Goal: Task Accomplishment & Management: Manage account settings

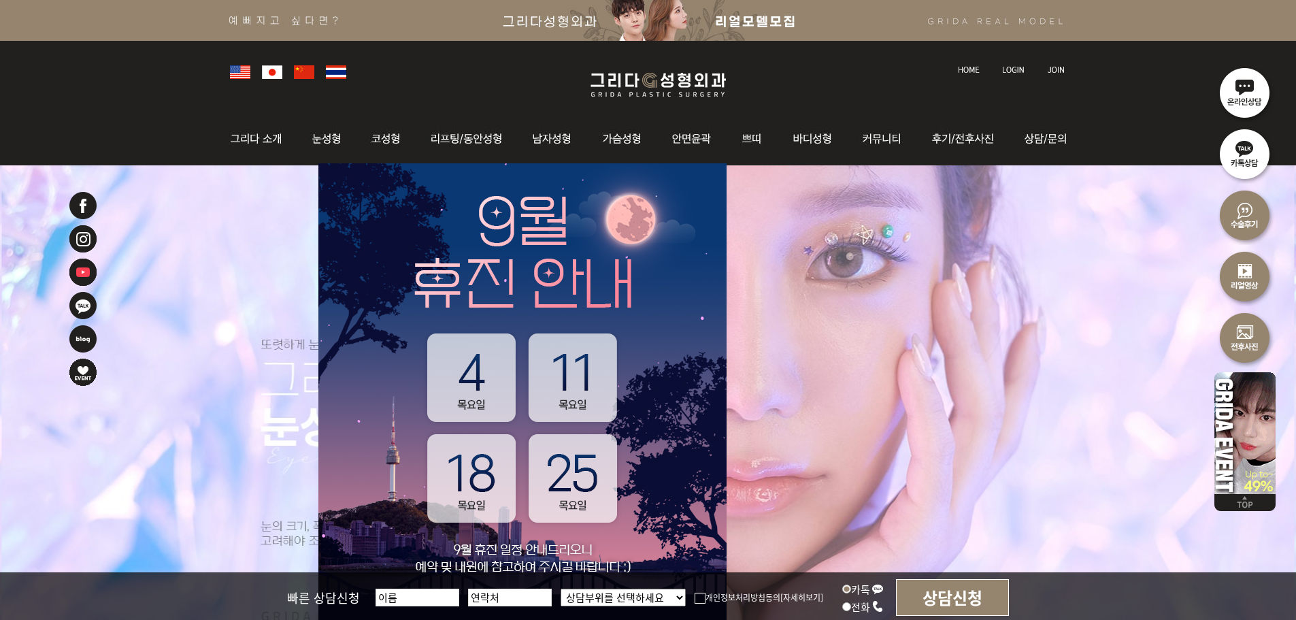
click at [1000, 67] on li at bounding box center [1015, 62] width 38 height 29
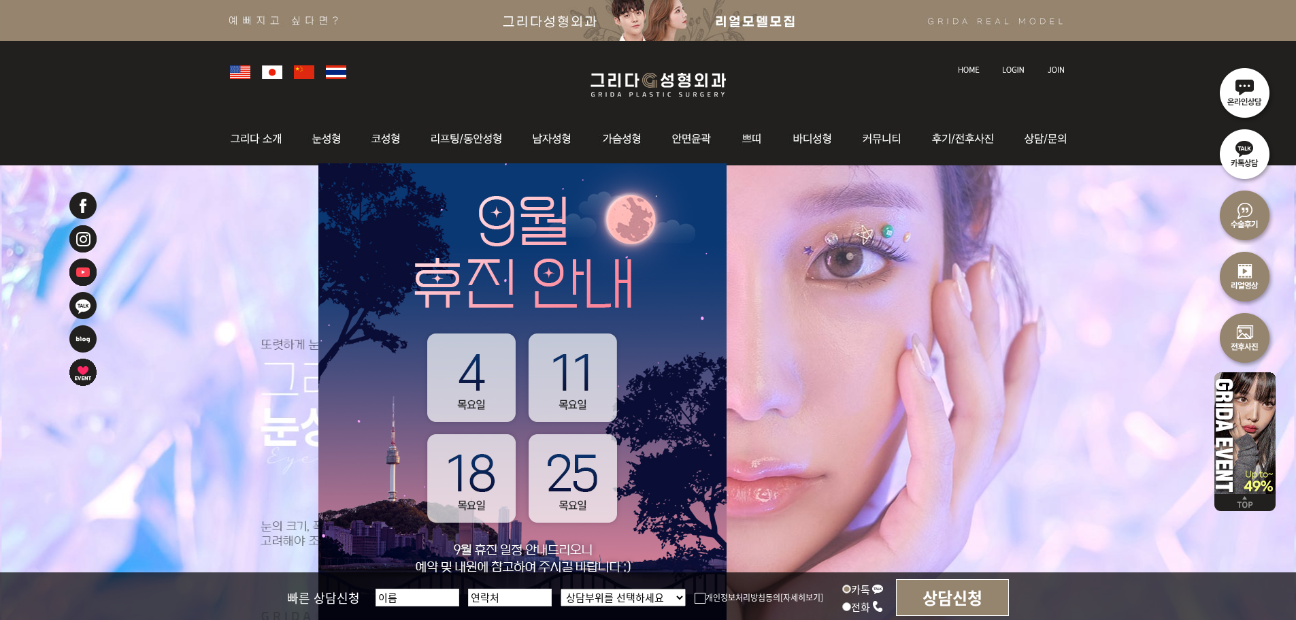
click at [1007, 69] on img at bounding box center [1013, 69] width 22 height 7
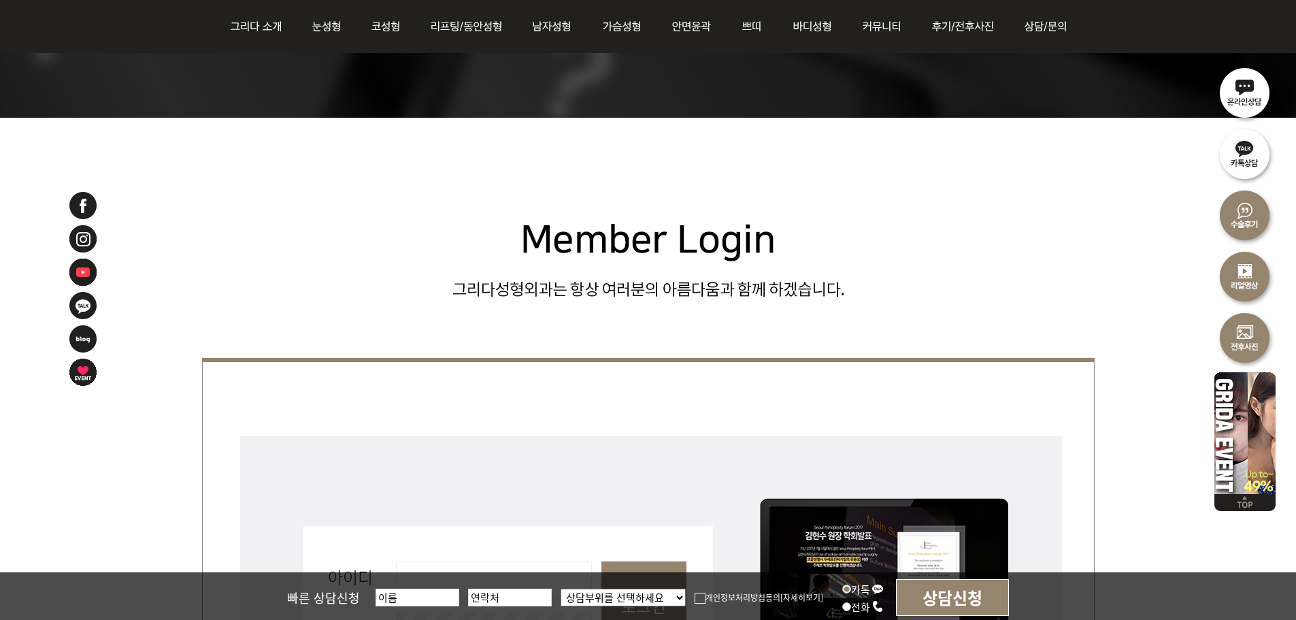
scroll to position [476, 0]
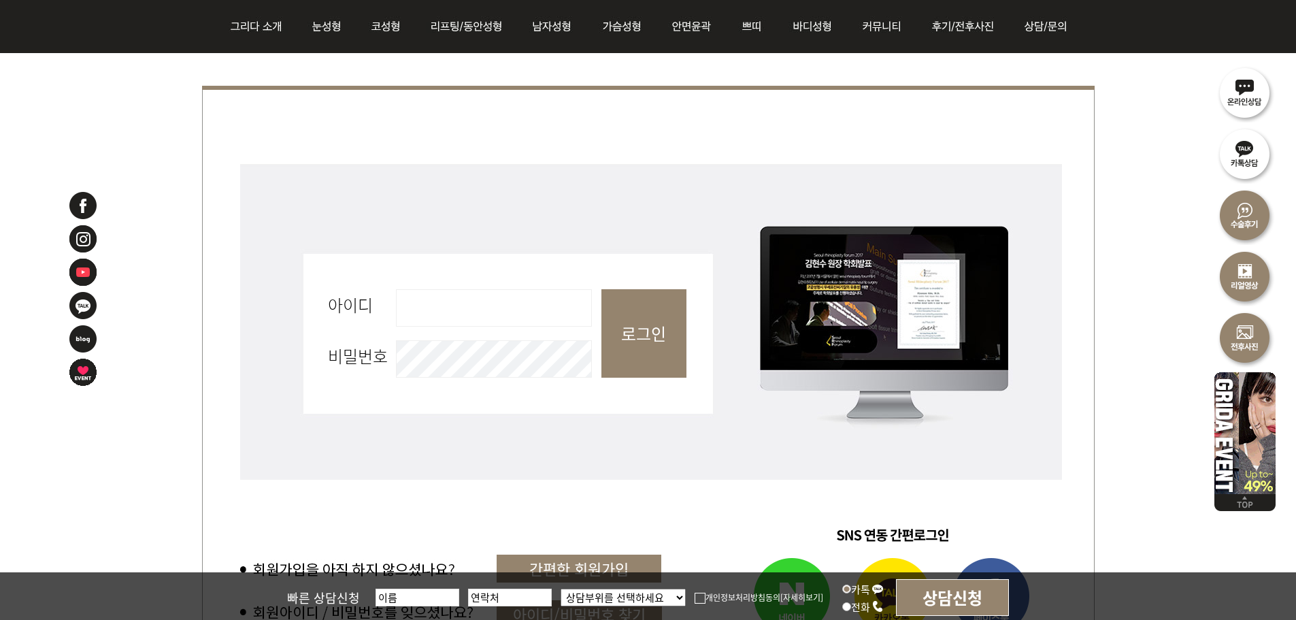
drag, startPoint x: 556, startPoint y: 299, endPoint x: 555, endPoint y: 311, distance: 11.6
click at [557, 299] on input "아이디 필수" at bounding box center [494, 307] width 196 height 37
type input "admin"
click at [640, 336] on input "로그인" at bounding box center [644, 333] width 85 height 88
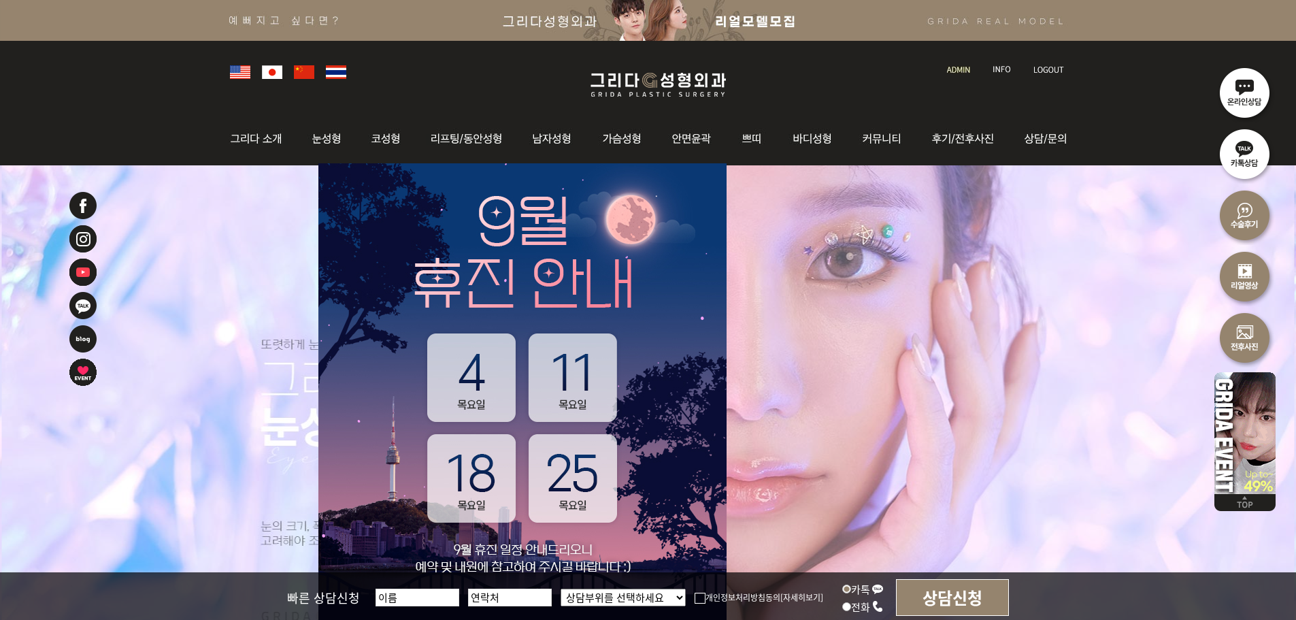
click at [964, 64] on link at bounding box center [960, 57] width 39 height 19
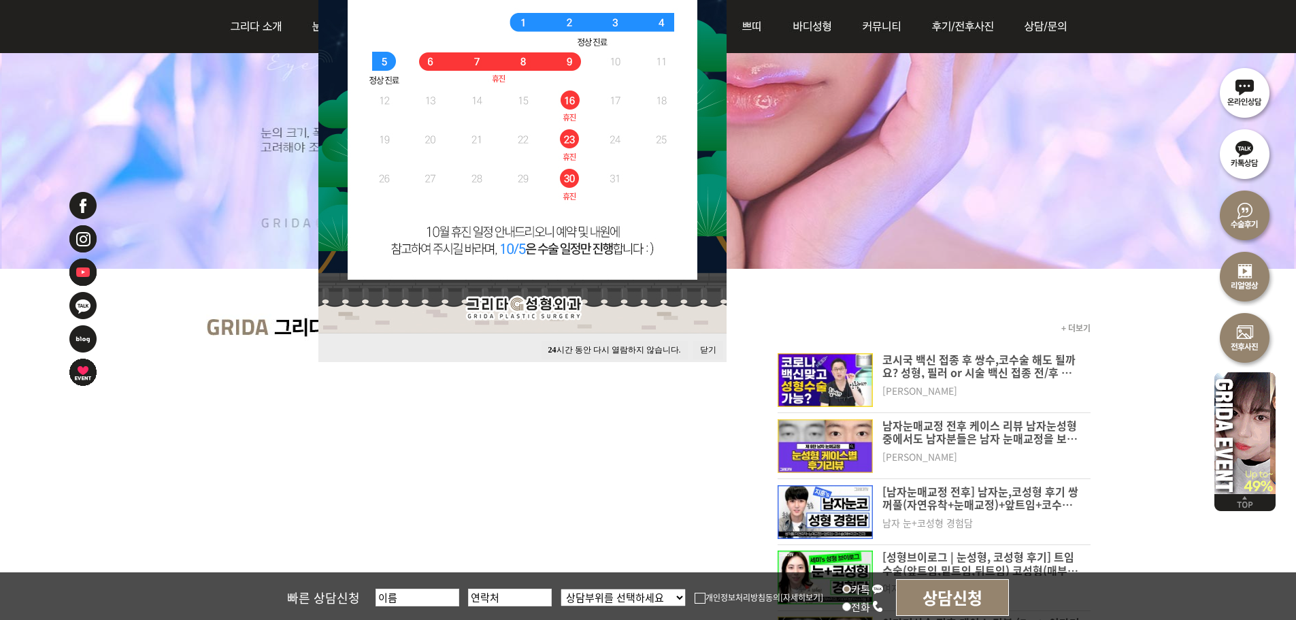
scroll to position [204, 0]
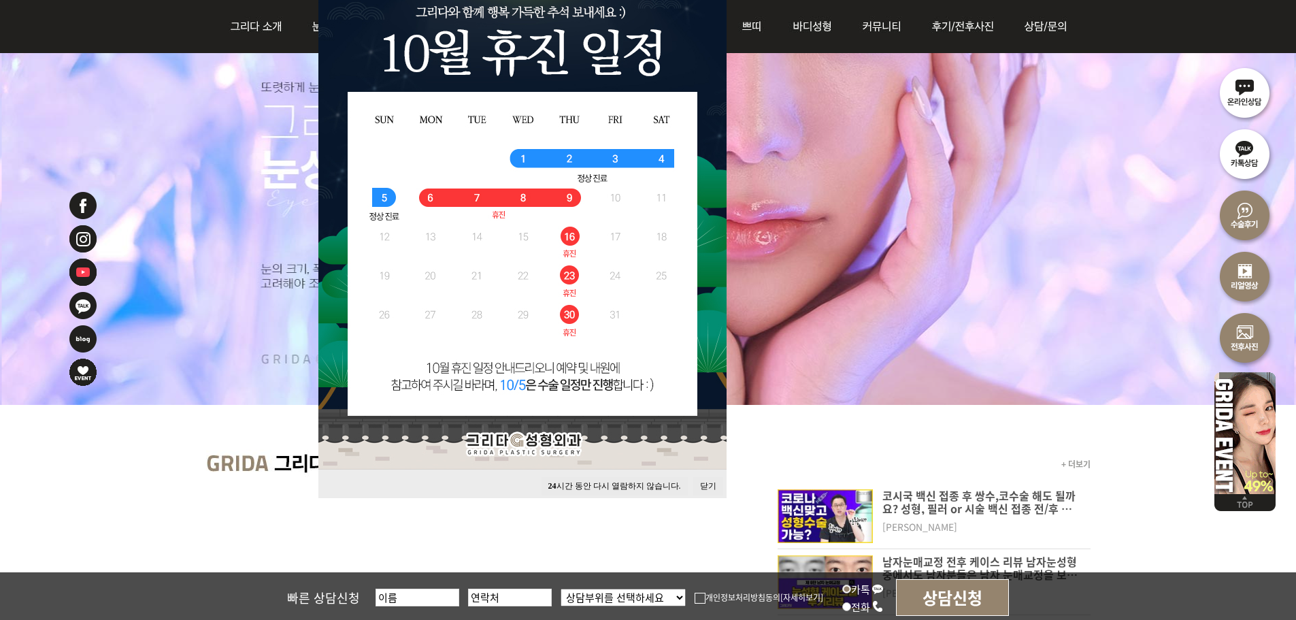
click at [703, 483] on button "닫기" at bounding box center [708, 486] width 30 height 18
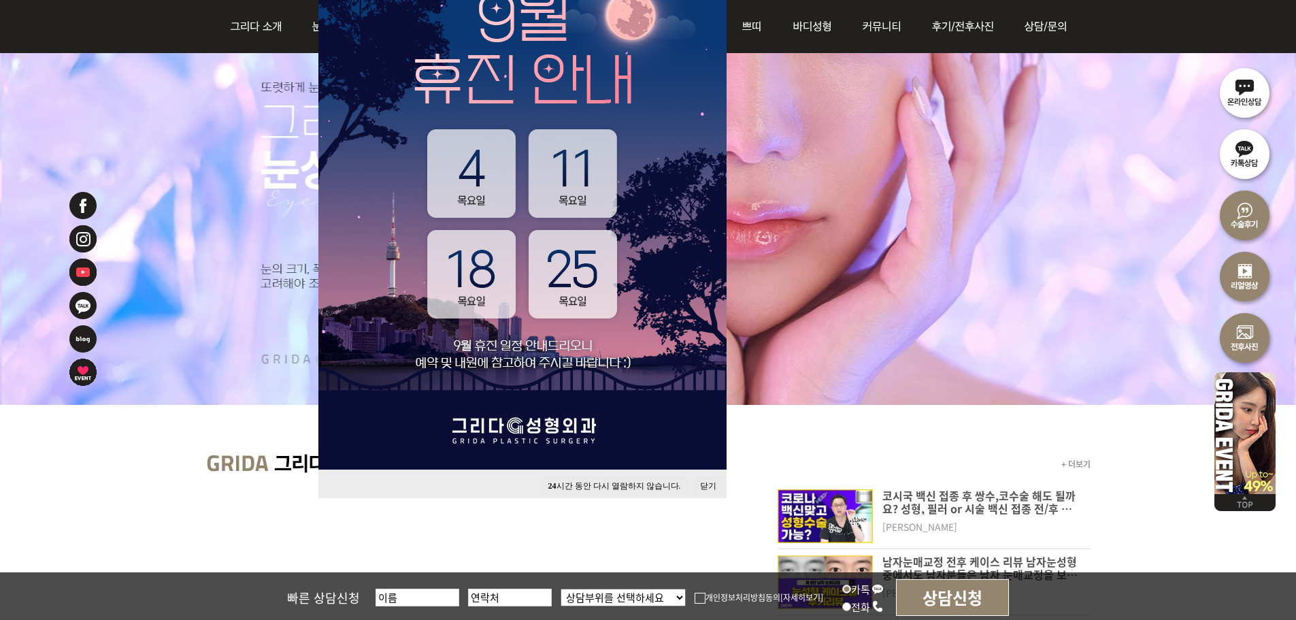
click at [708, 483] on button "닫기" at bounding box center [708, 486] width 30 height 18
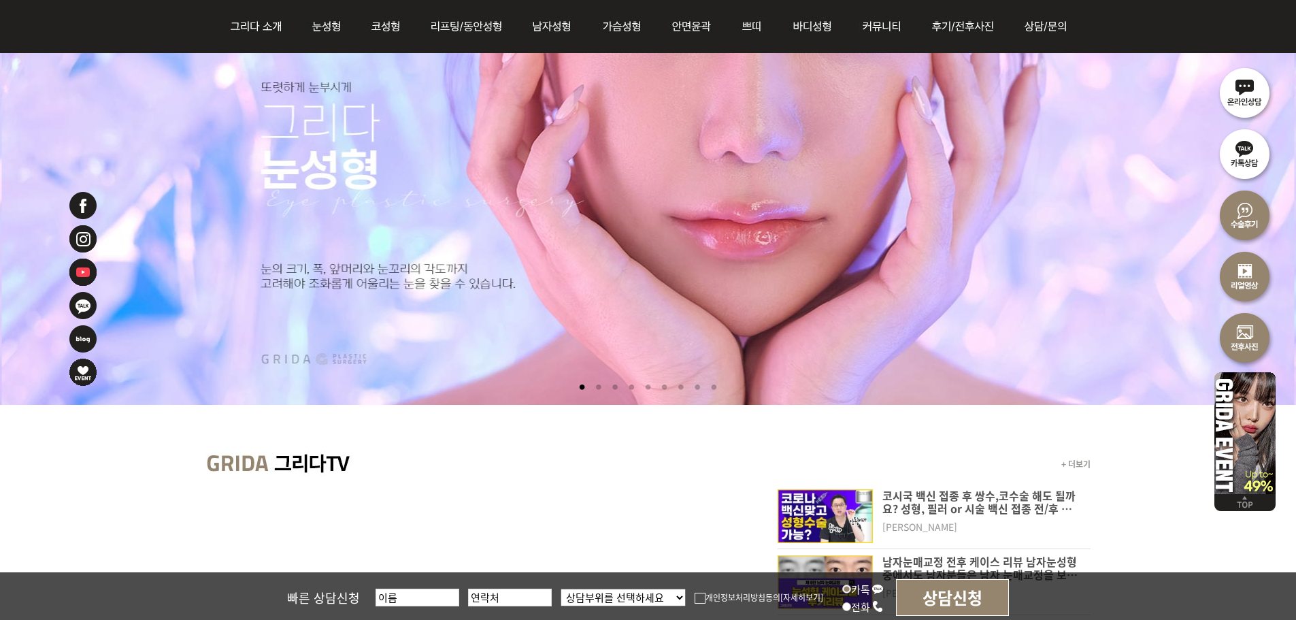
scroll to position [0, 0]
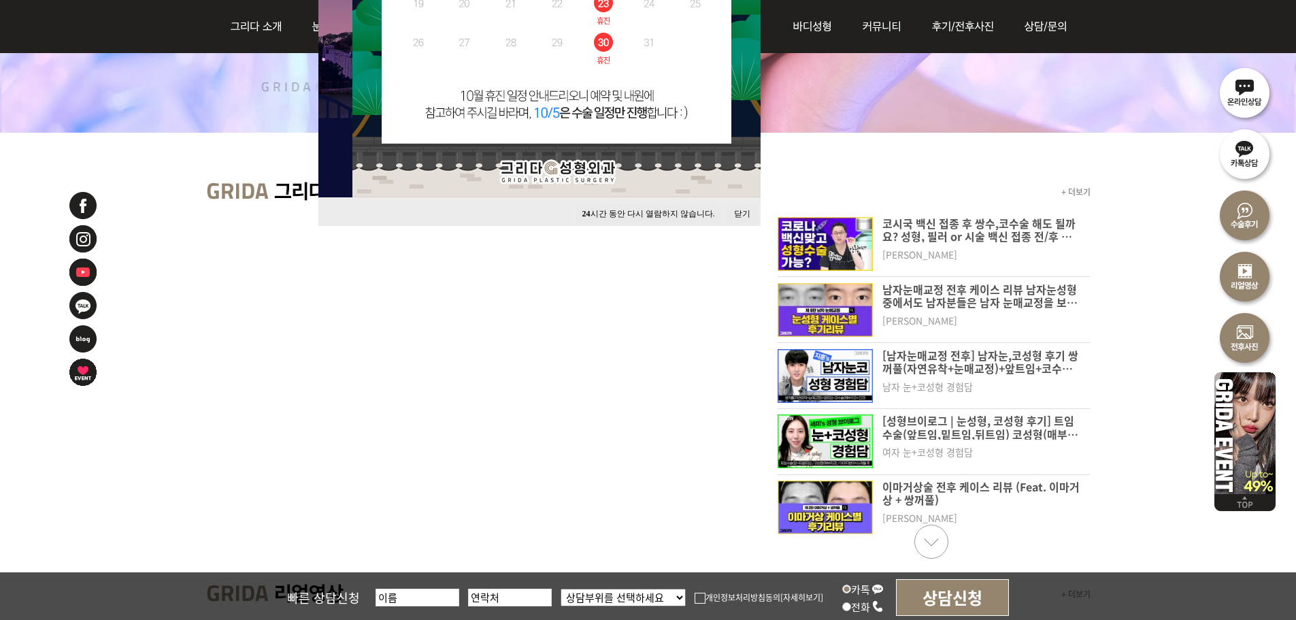
scroll to position [136, 0]
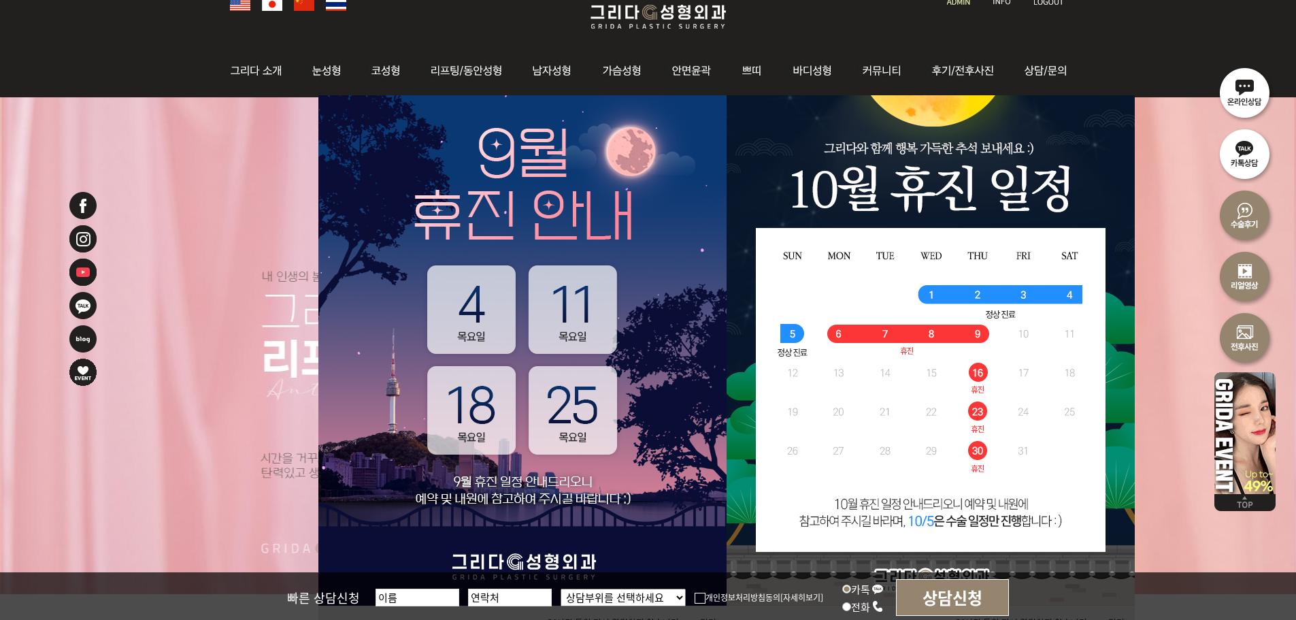
scroll to position [136, 0]
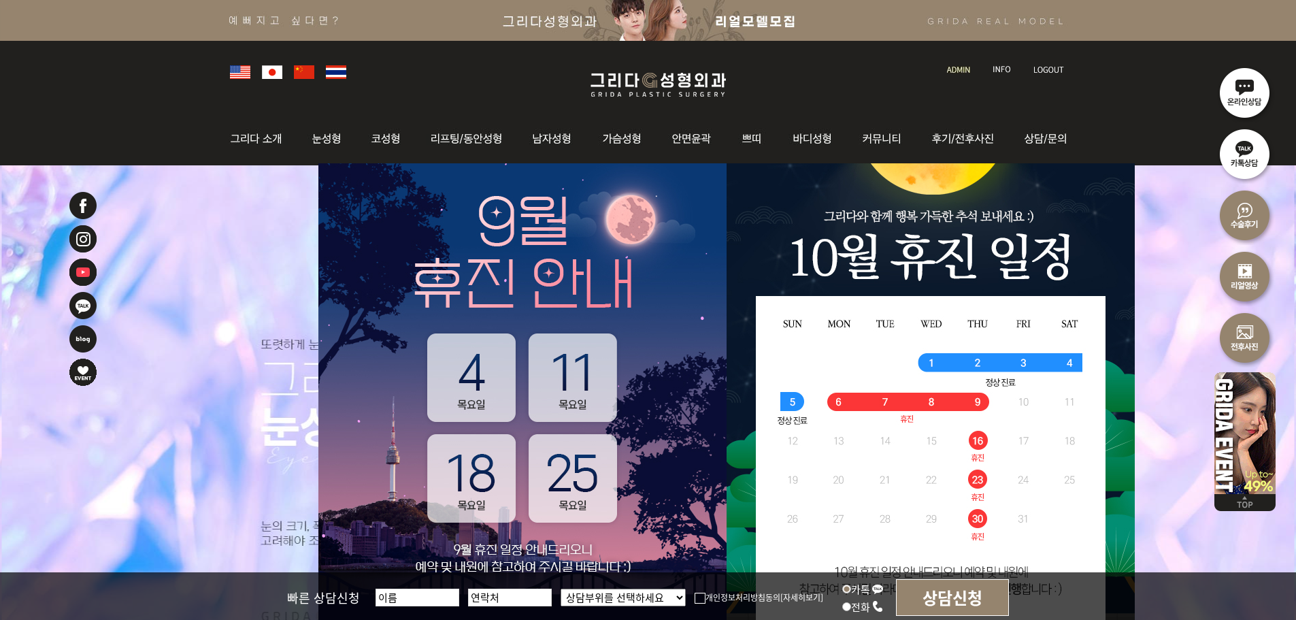
click at [685, 83] on img at bounding box center [658, 85] width 163 height 32
